Goal: Communication & Community: Answer question/provide support

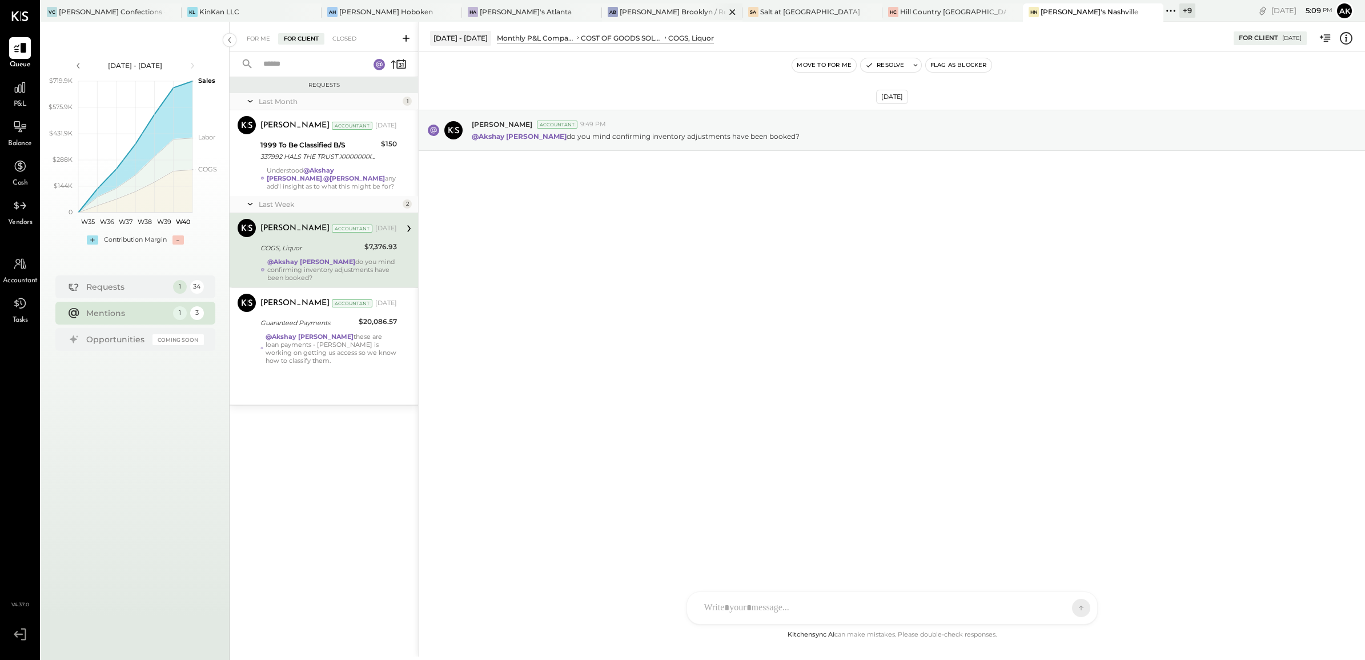
click at [620, 9] on div "[PERSON_NAME] Brooklyn / Rebel Cafe" at bounding box center [673, 12] width 106 height 10
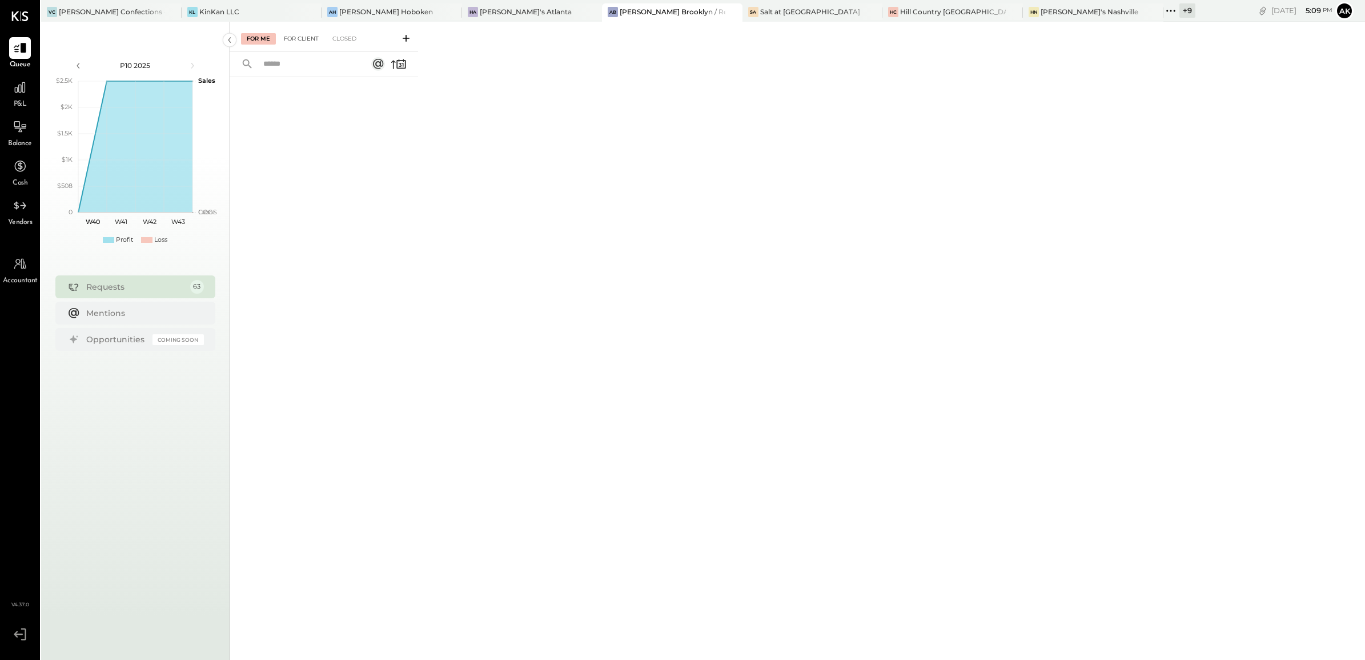
click at [305, 41] on div "For Client" at bounding box center [301, 38] width 46 height 11
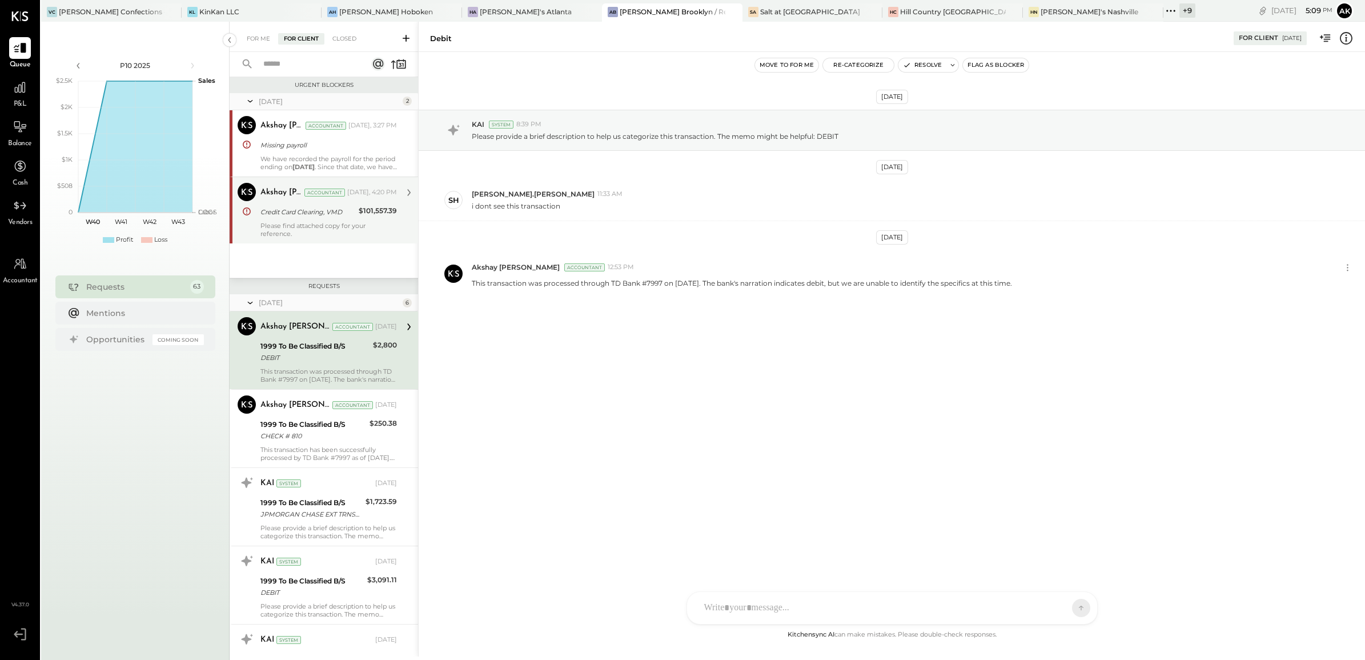
click at [335, 216] on div "Credit Card Clearing, VMD" at bounding box center [308, 211] width 95 height 11
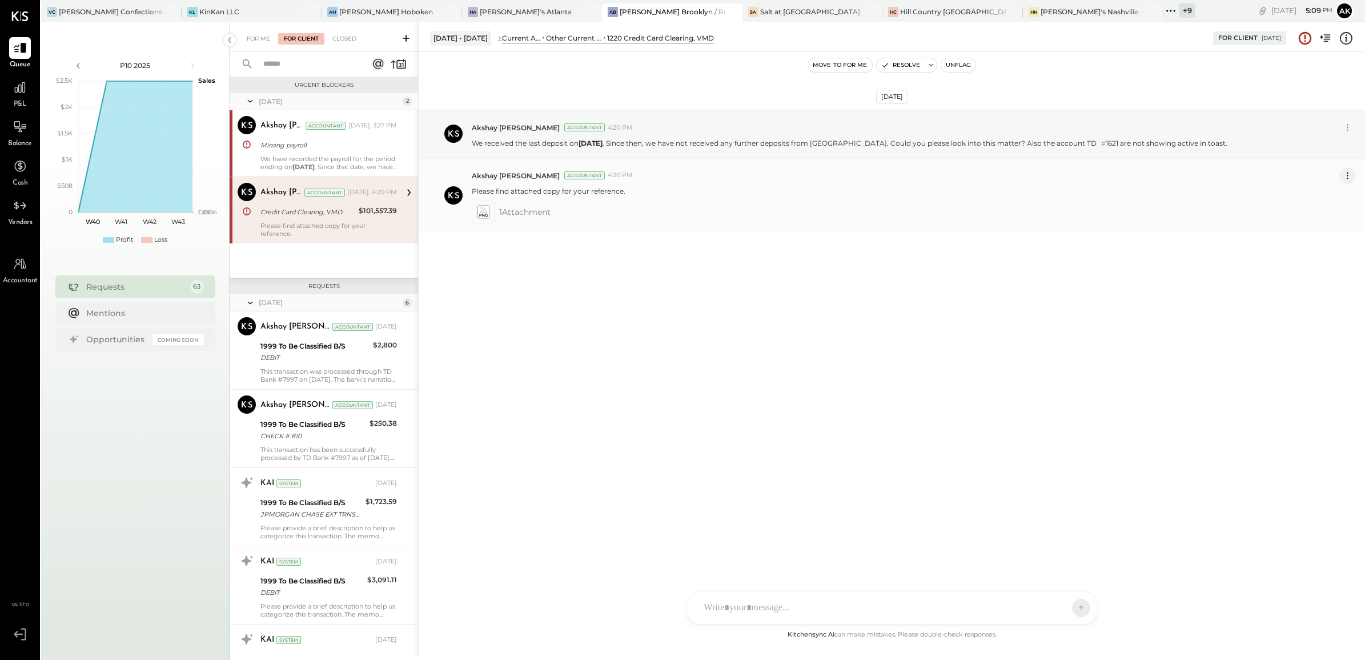
click at [1348, 172] on icon at bounding box center [1348, 176] width 12 height 12
click at [1324, 214] on button "Delete Message..." at bounding box center [1317, 214] width 77 height 19
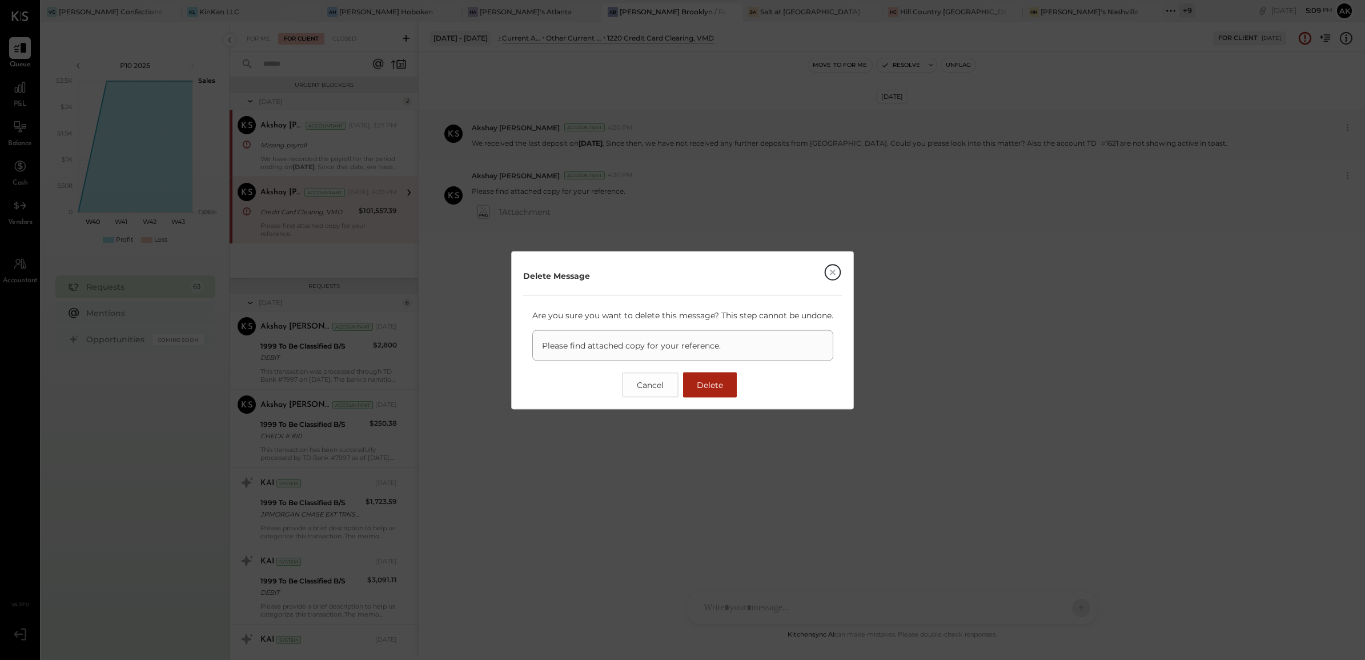
click at [711, 383] on span "Delete" at bounding box center [710, 384] width 26 height 10
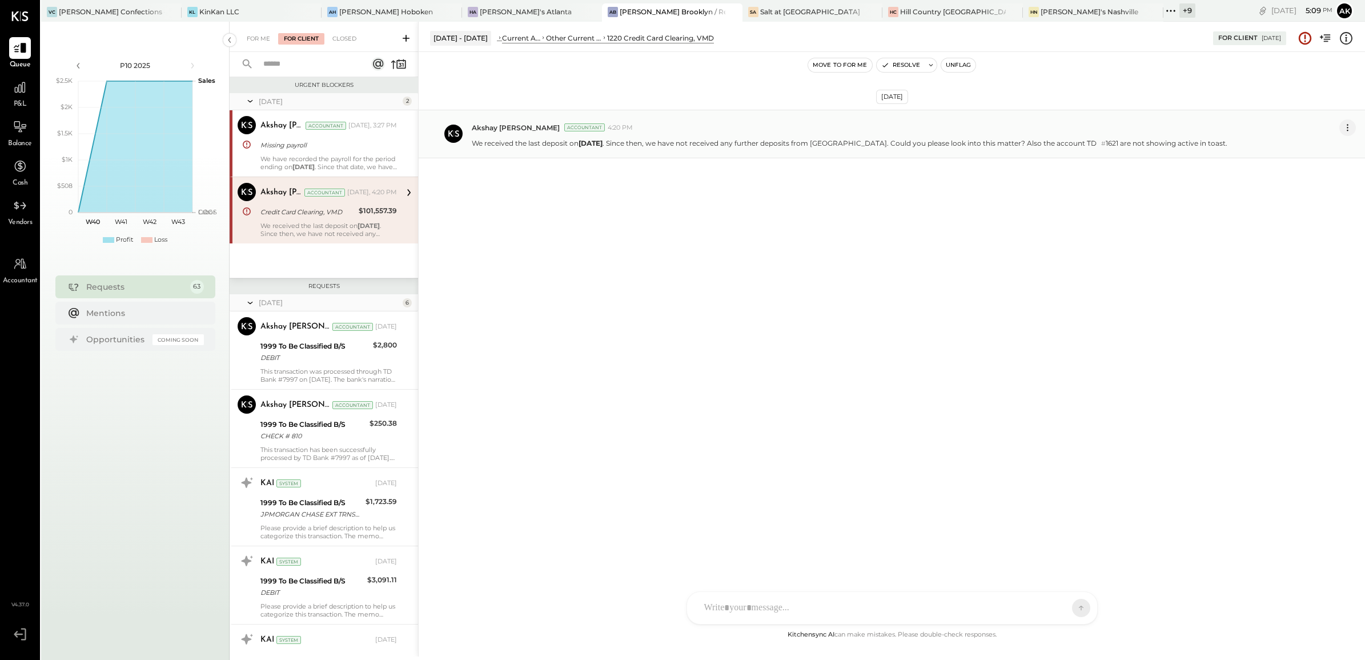
click at [1350, 125] on icon at bounding box center [1348, 128] width 12 height 12
click at [1317, 149] on button "Edit Message" at bounding box center [1319, 147] width 73 height 19
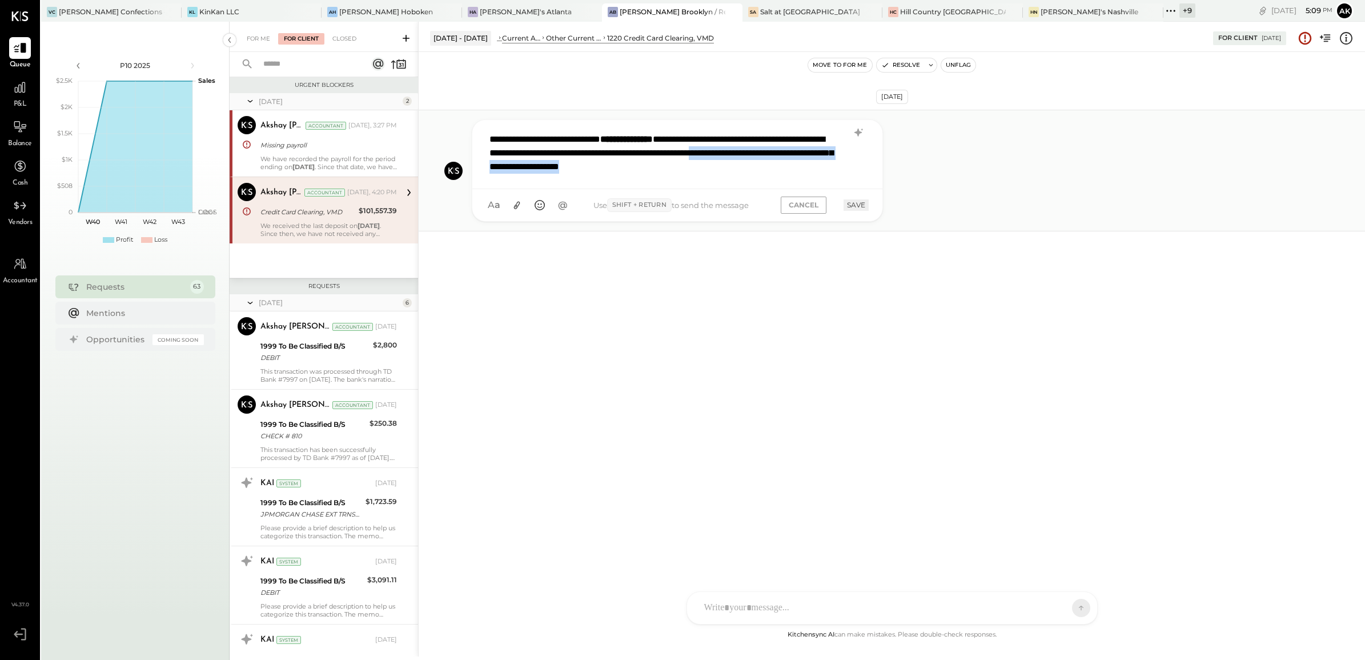
drag, startPoint x: 528, startPoint y: 169, endPoint x: 849, endPoint y: 173, distance: 320.5
click at [849, 173] on div "**********" at bounding box center [677, 153] width 387 height 53
click at [863, 209] on button "SAVE" at bounding box center [856, 204] width 25 height 11
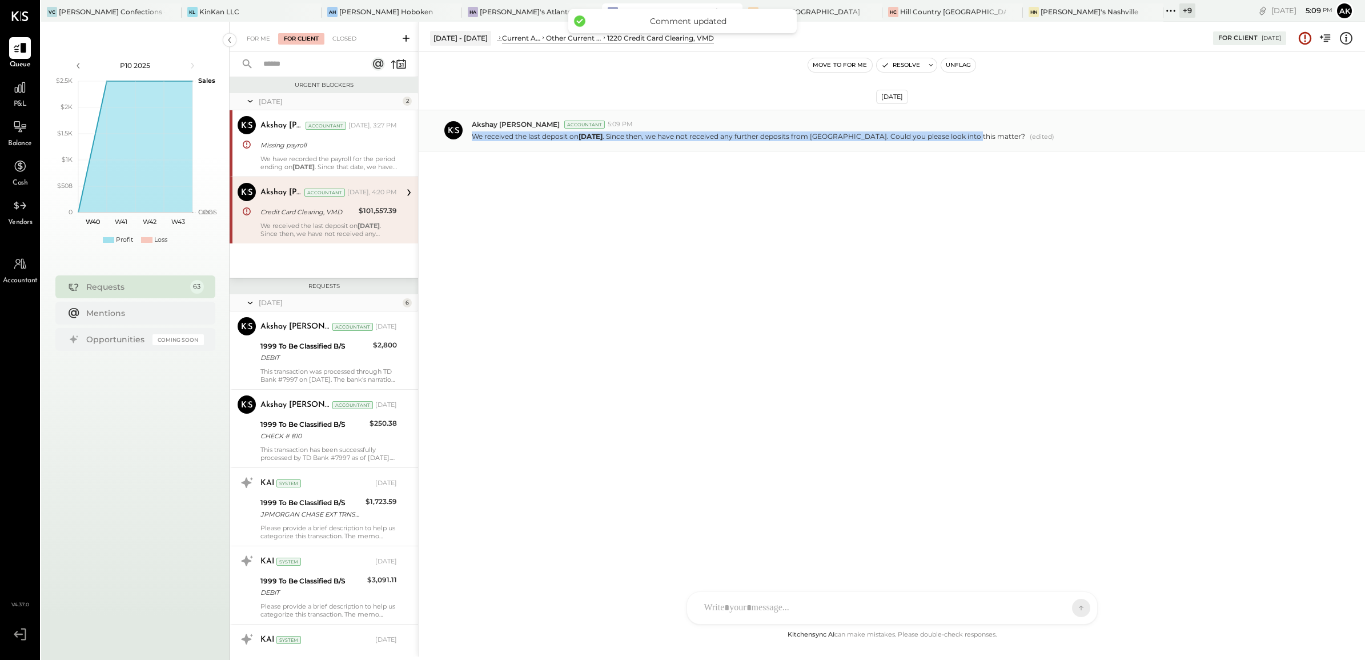
drag, startPoint x: 473, startPoint y: 135, endPoint x: 997, endPoint y: 135, distance: 523.9
click at [997, 135] on p "We received the last deposit on [DATE] . Since then, we have not received any f…" at bounding box center [749, 136] width 554 height 10
copy p "We received the last deposit on [DATE] . Since then, we have not received any f…"
click at [763, 617] on div "SR [PERSON_NAME] NS [PERSON_NAME] BS [PERSON_NAME] S [PERSON_NAME].[PERSON_NAME…" at bounding box center [892, 607] width 411 height 33
paste div
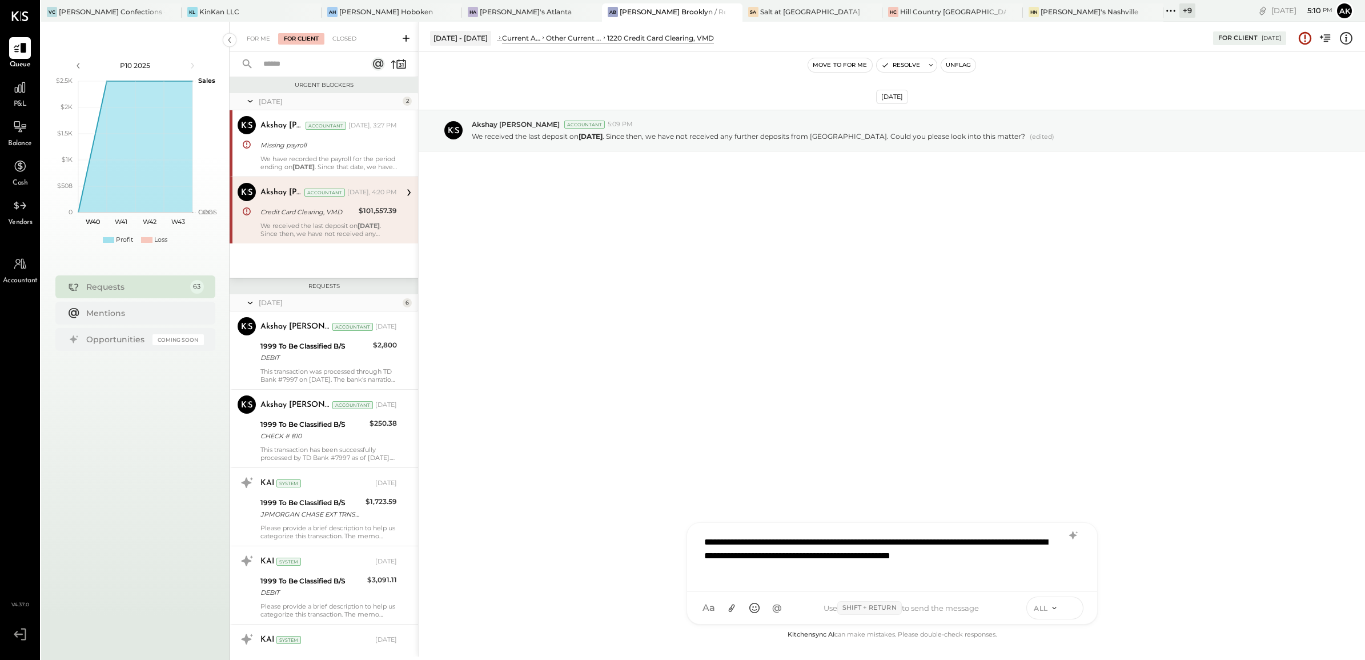
click at [1067, 608] on icon at bounding box center [1072, 607] width 10 height 11
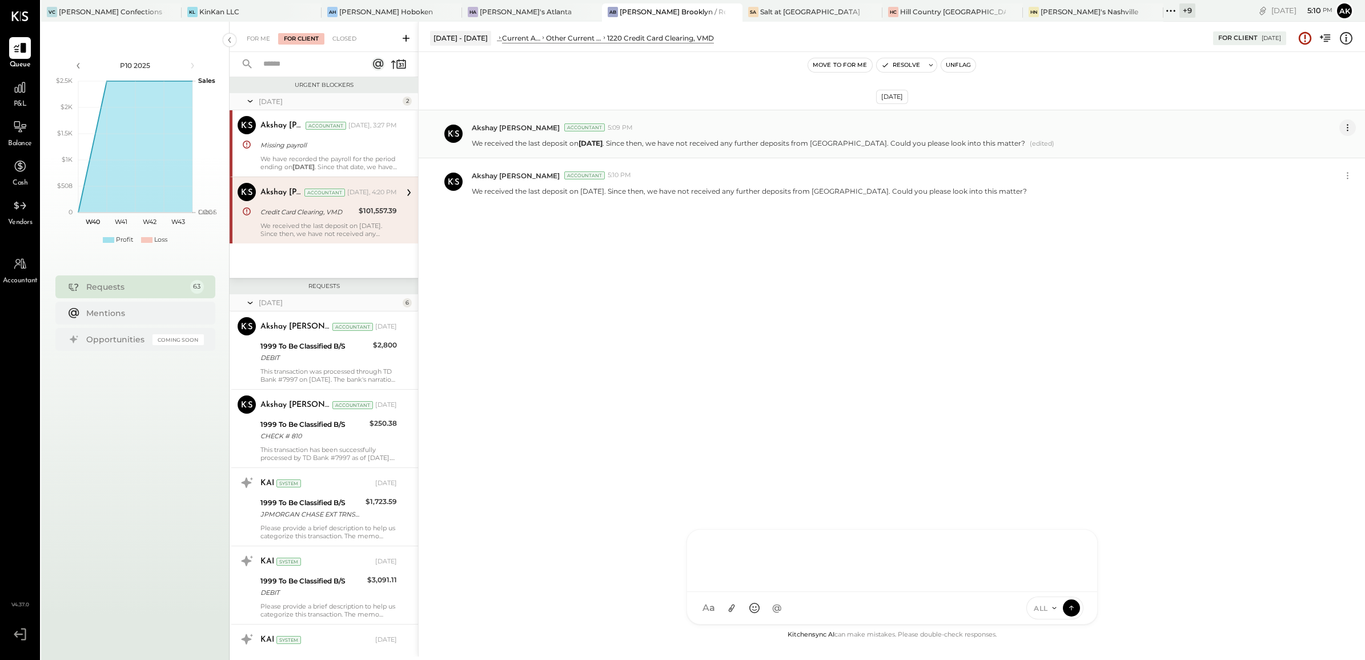
click at [1349, 127] on icon at bounding box center [1348, 128] width 12 height 12
click at [1347, 129] on icon at bounding box center [1348, 128] width 12 height 12
click at [1347, 127] on icon at bounding box center [1348, 128] width 12 height 12
click at [1349, 178] on icon at bounding box center [1348, 176] width 12 height 12
click at [1347, 129] on icon at bounding box center [1348, 128] width 12 height 12
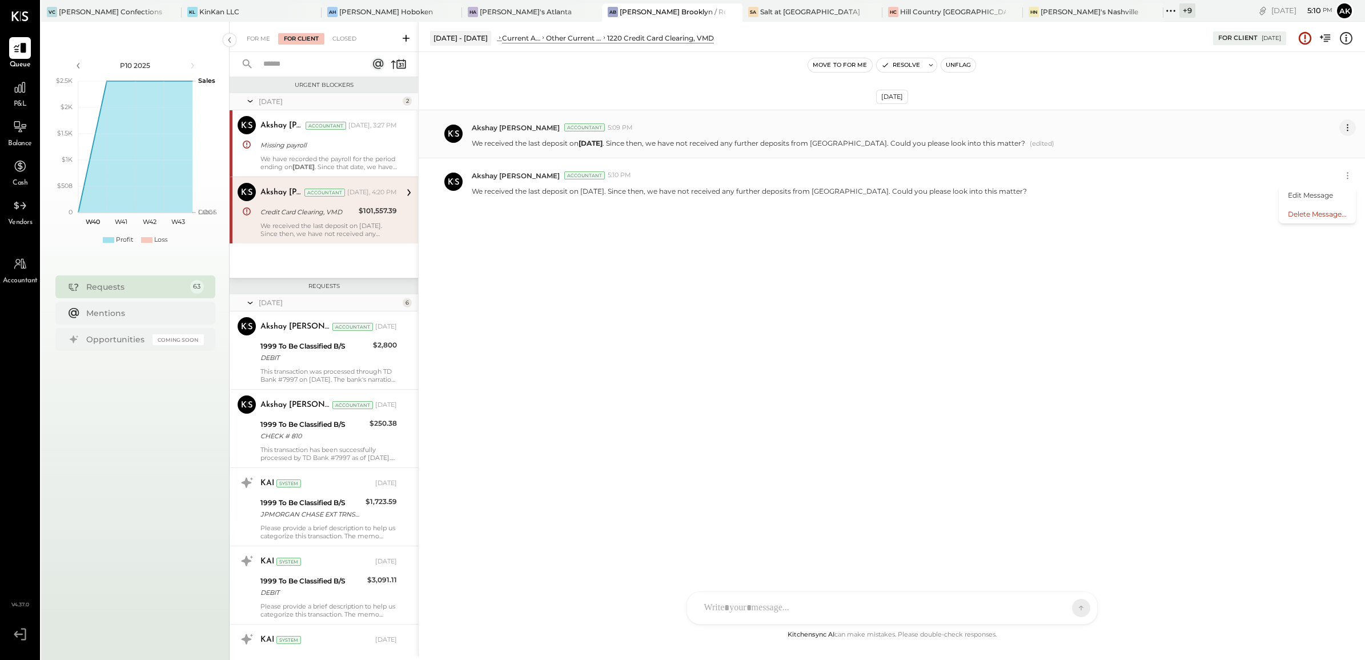
click at [1347, 129] on icon at bounding box center [1348, 128] width 12 height 12
click at [1347, 127] on icon at bounding box center [1348, 128] width 12 height 12
click at [884, 138] on div "We received the last deposit on [DATE] . Since then, we have not received any f…" at bounding box center [914, 142] width 884 height 13
click at [946, 312] on div "[DATE] [PERSON_NAME] Accountant 5:09 PM We received the last deposit on [DATE] …" at bounding box center [892, 340] width 947 height 576
click at [1104, 135] on div "Akshay [PERSON_NAME] Accountant 5:09 PM" at bounding box center [914, 127] width 884 height 17
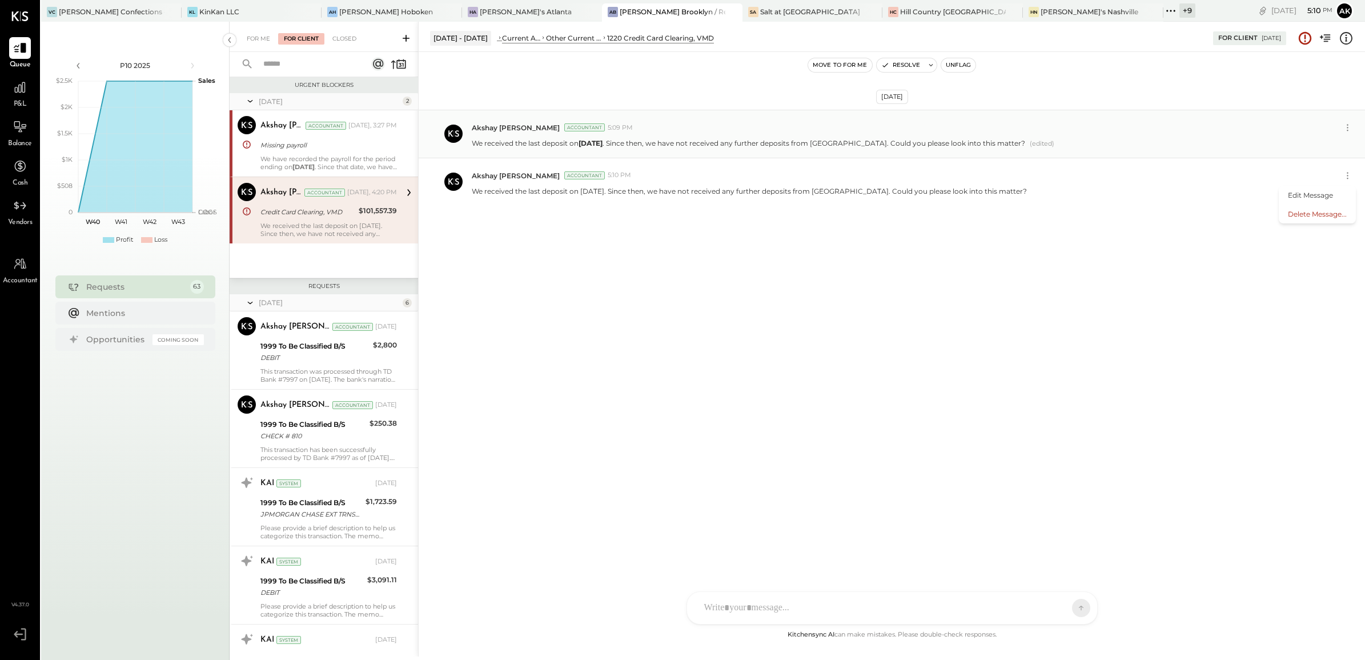
click at [1079, 122] on div "Akshay [PERSON_NAME] Accountant 5:09 PM" at bounding box center [914, 127] width 884 height 17
click at [1080, 179] on div "Akshay [PERSON_NAME] Accountant 5:10 PM" at bounding box center [906, 176] width 868 height 10
click at [1192, 121] on div "Akshay [PERSON_NAME] Accountant 5:09 PM" at bounding box center [914, 127] width 884 height 17
click at [1343, 125] on icon at bounding box center [1348, 128] width 12 height 12
click at [1347, 173] on icon at bounding box center [1348, 176] width 12 height 12
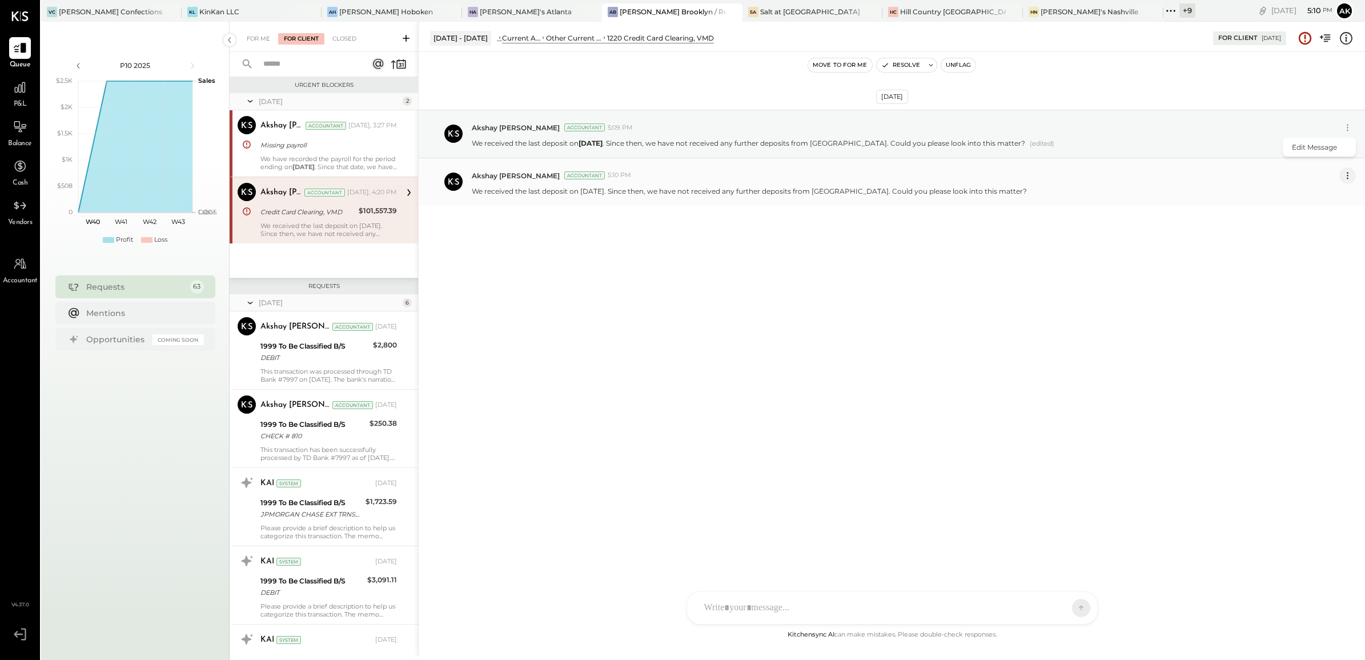
click at [1348, 173] on icon at bounding box center [1347, 172] width 1 height 1
click at [1325, 215] on button "Delete Message..." at bounding box center [1317, 214] width 77 height 19
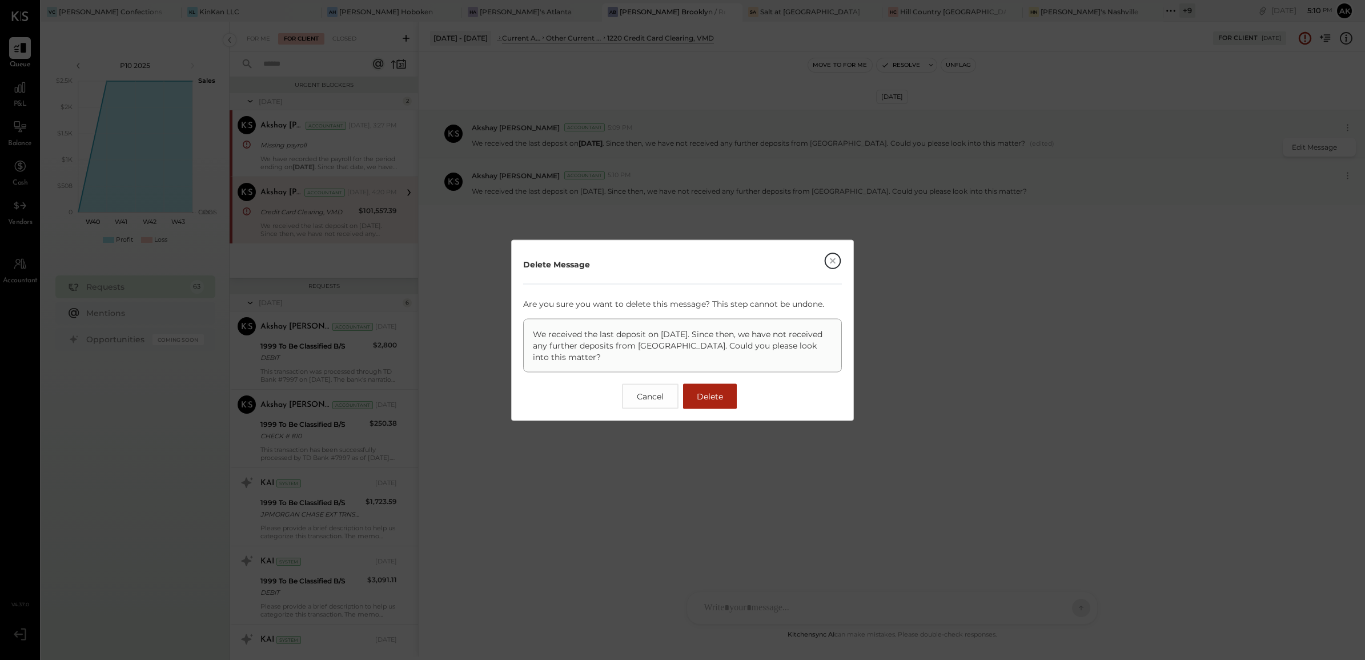
click at [715, 391] on span "Delete" at bounding box center [710, 396] width 26 height 10
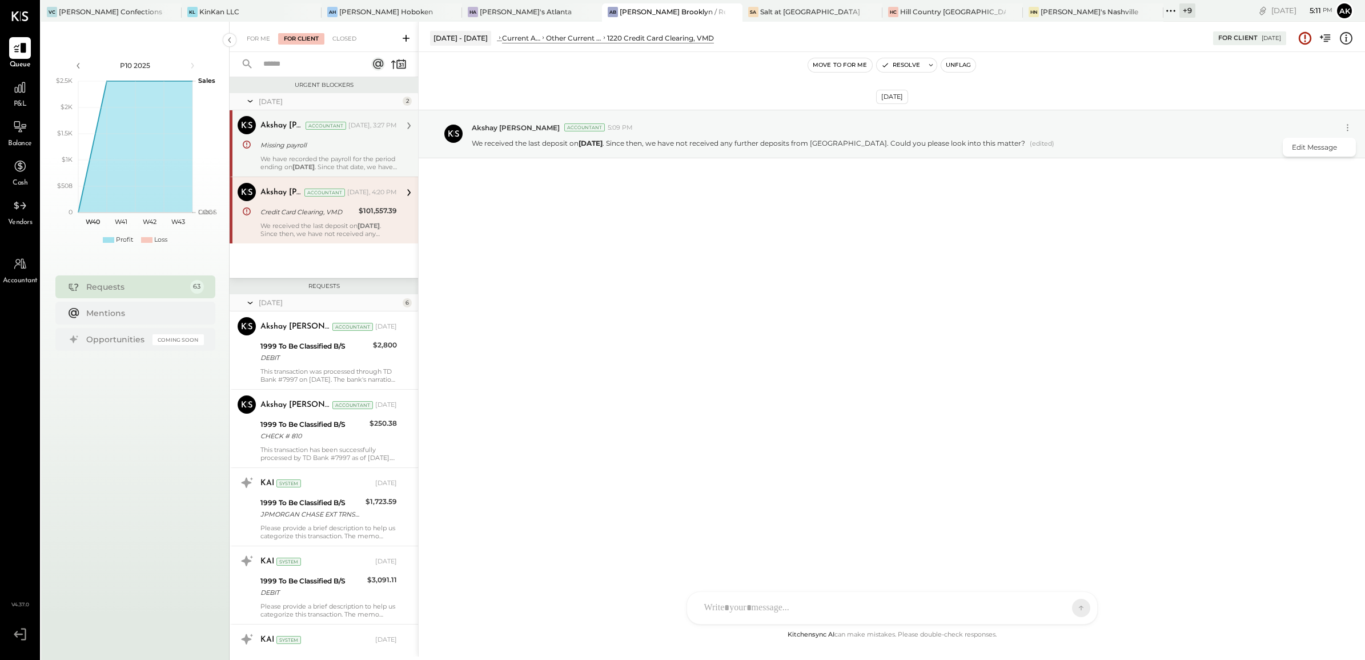
click at [333, 138] on div "Missing payroll" at bounding box center [327, 145] width 133 height 14
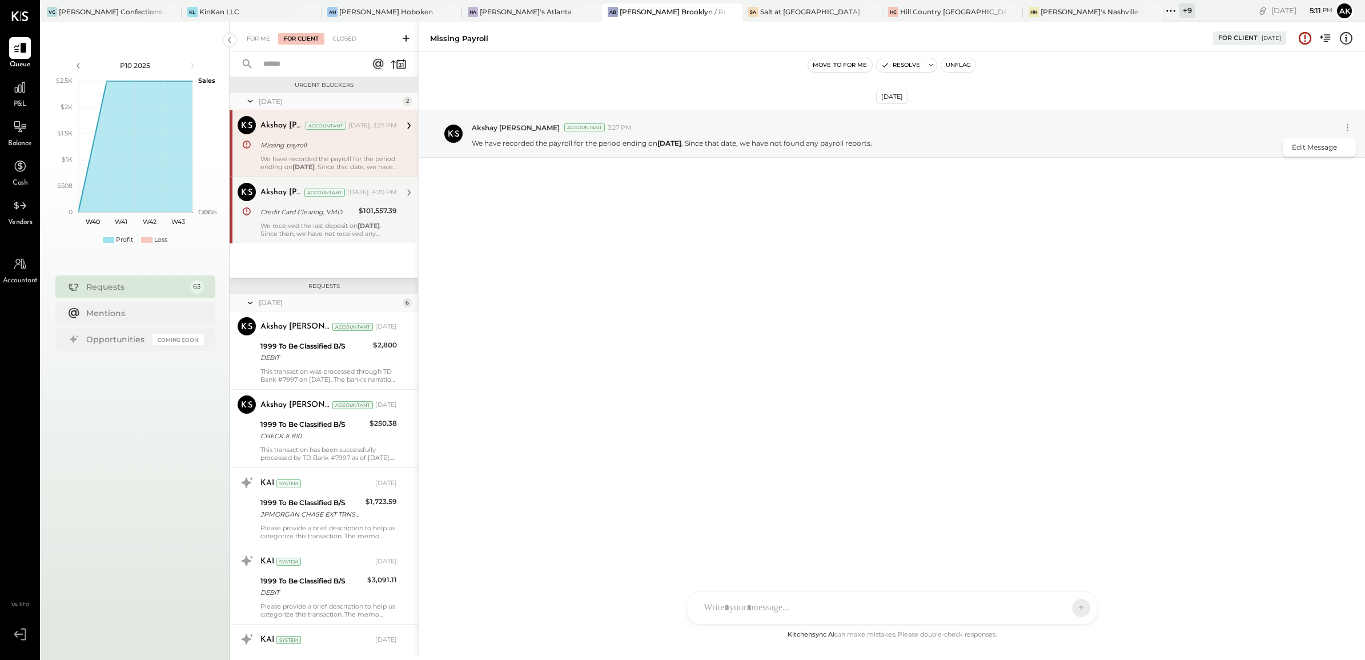
click at [348, 203] on div "Akshay [PERSON_NAME] Accountant [DATE], 4:20 PM Credit Card Clearing, VMD $101,…" at bounding box center [329, 210] width 137 height 55
